Goal: Task Accomplishment & Management: Use online tool/utility

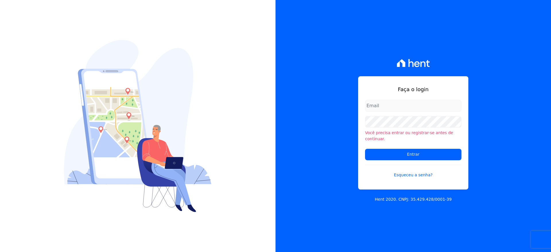
click at [410, 107] on input "email" at bounding box center [413, 105] width 96 height 11
click at [411, 107] on input "l.jardim" at bounding box center [413, 105] width 96 height 11
type input "[PERSON_NAME][EMAIL_ADDRESS][DOMAIN_NAME]"
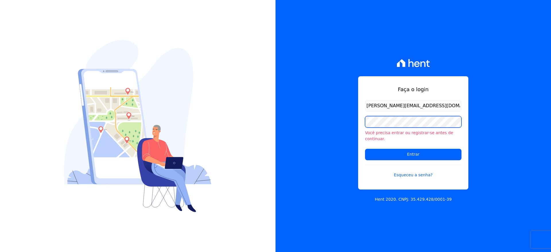
click at [365, 149] on input "Entrar" at bounding box center [413, 154] width 96 height 11
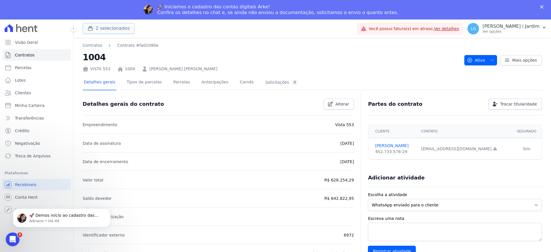
click at [105, 30] on button "2 selecionados" at bounding box center [109, 28] width 52 height 11
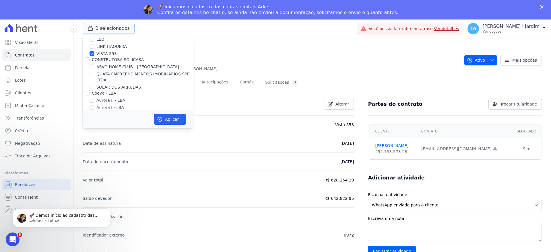
scroll to position [108, 0]
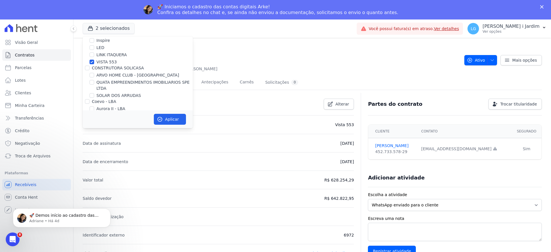
click at [102, 62] on label "VISTA 553" at bounding box center [106, 62] width 20 height 6
click at [94, 62] on input "VISTA 553" at bounding box center [91, 62] width 5 height 5
checkbox input "false"
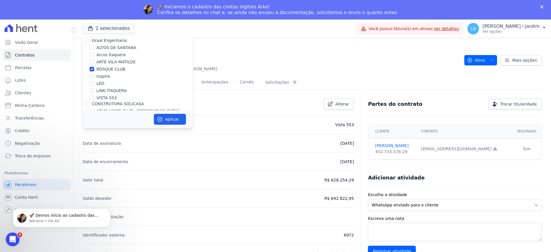
click at [105, 71] on label "BOSQUE CLUB" at bounding box center [110, 69] width 29 height 6
click at [94, 71] on input "BOSQUE CLUB" at bounding box center [91, 69] width 5 height 5
checkbox input "false"
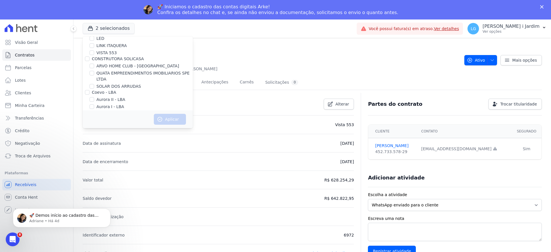
scroll to position [885, 0]
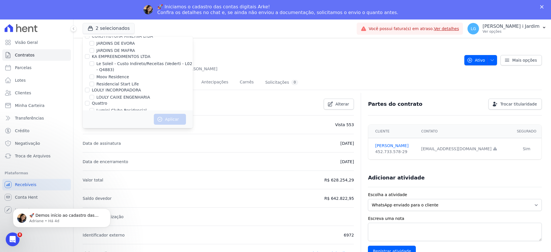
click at [133, 129] on label "Lumini Residencial Clube 2" at bounding box center [123, 132] width 54 height 6
click at [94, 130] on input "Lumini Residencial Clube 2" at bounding box center [91, 132] width 5 height 5
checkbox input "true"
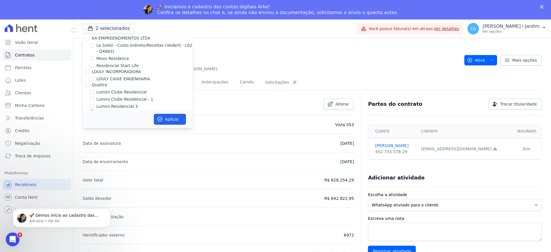
scroll to position [921, 0]
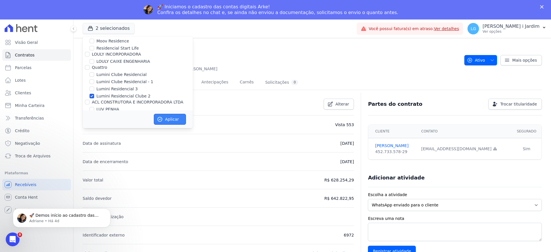
click at [167, 115] on button "Aplicar" at bounding box center [170, 119] width 32 height 11
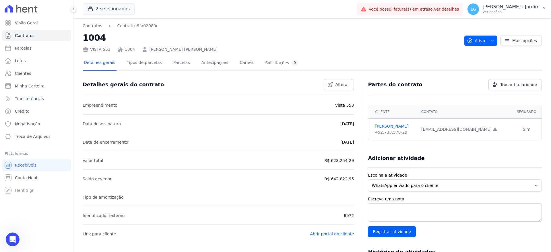
scroll to position [0, 0]
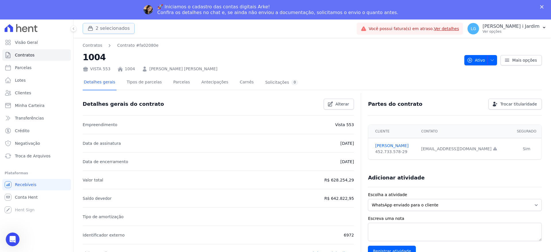
click at [103, 28] on button "2 selecionados" at bounding box center [109, 28] width 52 height 11
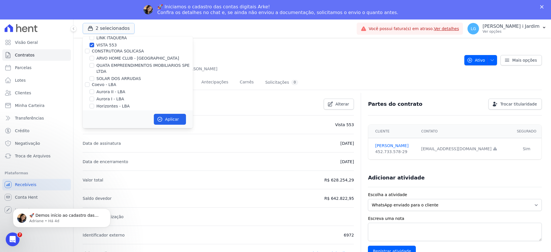
scroll to position [108, 0]
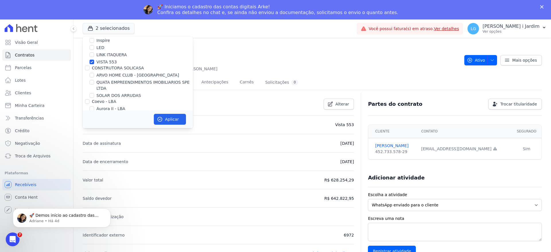
click at [111, 59] on label "VISTA 553" at bounding box center [106, 62] width 20 height 6
click at [94, 60] on input "VISTA 553" at bounding box center [91, 62] width 5 height 5
checkbox input "false"
click at [163, 123] on button "Aplicar" at bounding box center [170, 119] width 32 height 11
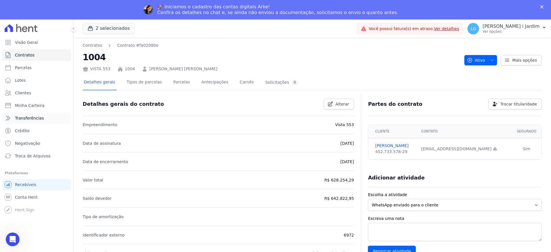
scroll to position [0, 0]
click at [46, 119] on link "Transferências" at bounding box center [36, 117] width 69 height 11
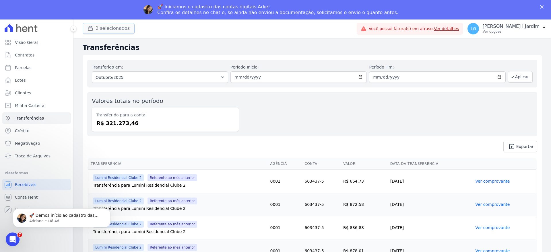
click at [97, 27] on button "2 selecionados" at bounding box center [109, 28] width 52 height 11
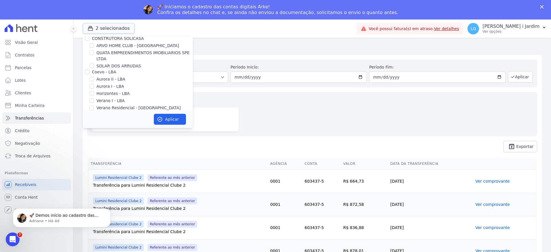
scroll to position [72, 0]
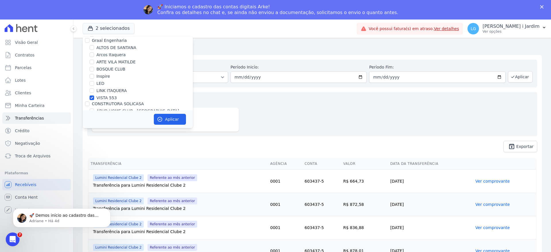
click at [104, 102] on label "CONSTRUTORA SOLICASA" at bounding box center [118, 104] width 52 height 5
click at [89, 102] on input "CONSTRUTORA SOLICASA" at bounding box center [87, 104] width 5 height 5
checkbox input "true"
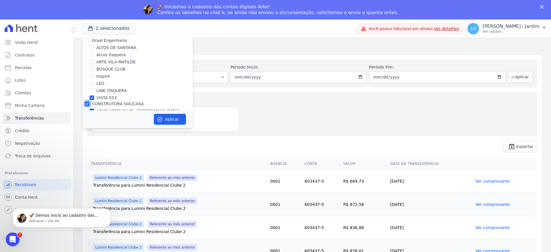
checkbox input "true"
click at [106, 96] on label "VISTA 553" at bounding box center [106, 98] width 20 height 6
click at [94, 96] on input "VISTA 553" at bounding box center [91, 97] width 5 height 5
checkbox input "false"
click at [106, 103] on label "CONSTRUTORA SOLICASA" at bounding box center [118, 104] width 52 height 5
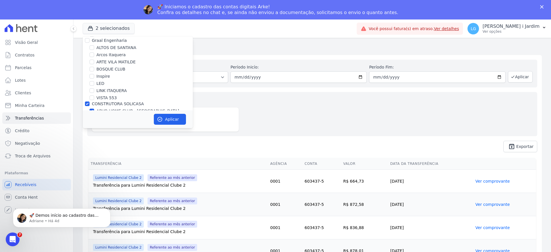
click at [89, 103] on input "CONSTRUTORA SOLICASA" at bounding box center [87, 104] width 5 height 5
checkbox input "false"
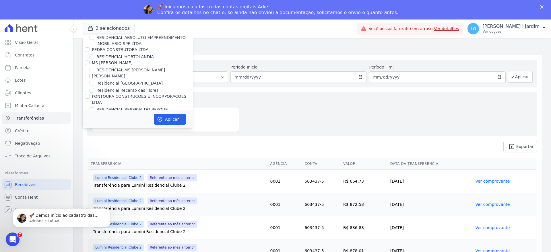
scroll to position [1571, 0]
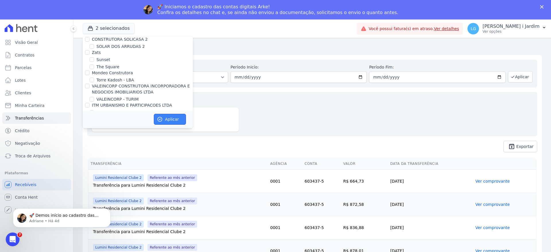
click at [173, 121] on button "Aplicar" at bounding box center [170, 119] width 32 height 11
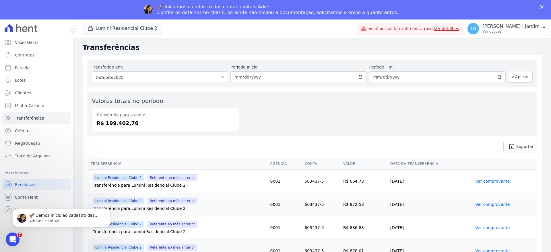
scroll to position [0, 0]
click at [148, 75] on select "Todos os meses Julho/2024 Agosto/2024 Setembro/2024 Outubro/2024 Novembro/2024 …" at bounding box center [160, 76] width 136 height 11
select select "09/2025"
click at [92, 71] on select "Todos os meses Julho/2024 Agosto/2024 Setembro/2024 Outubro/2024 Novembro/2024 …" at bounding box center [160, 76] width 136 height 11
click at [510, 79] on icon "button" at bounding box center [512, 77] width 5 height 5
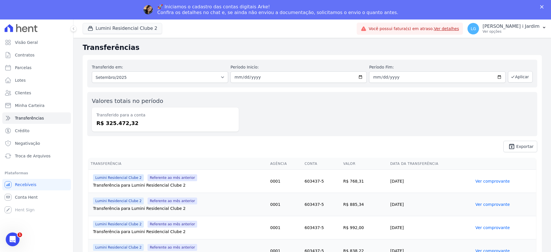
click at [122, 120] on dd "R$ 325.472,32" at bounding box center [165, 123] width 138 height 8
copy dd "325.472,32"
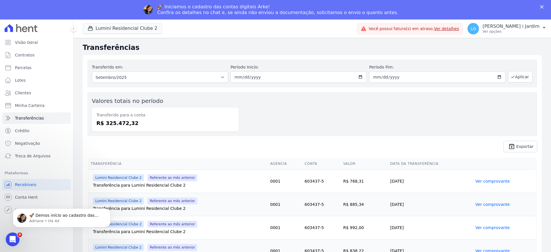
click at [481, 115] on div "Valores totais no período Transferido para a conta R$ 325.472,32" at bounding box center [312, 114] width 450 height 44
